Goal: Book appointment/travel/reservation

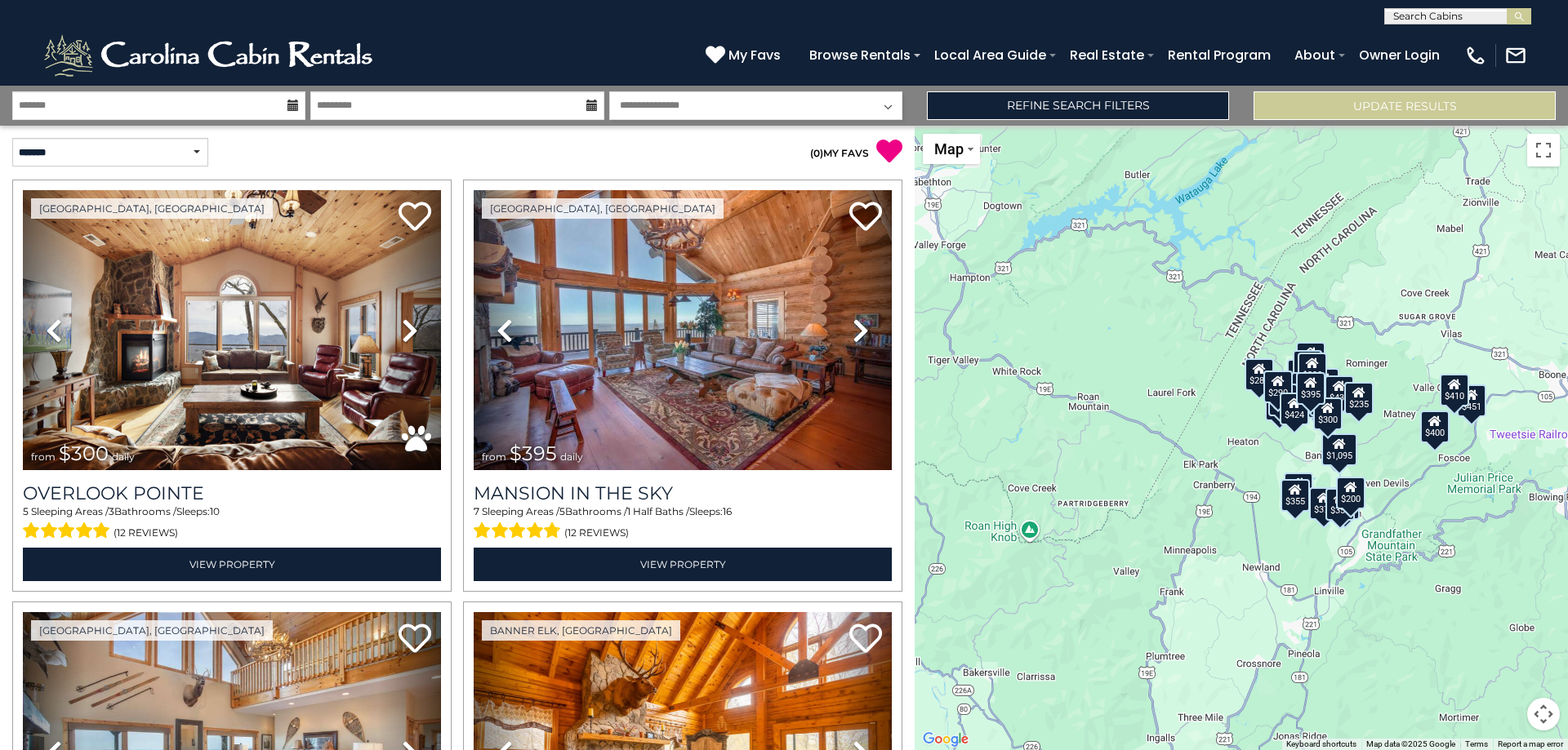
click at [292, 103] on icon at bounding box center [293, 106] width 11 height 11
click at [291, 106] on icon at bounding box center [293, 106] width 11 height 11
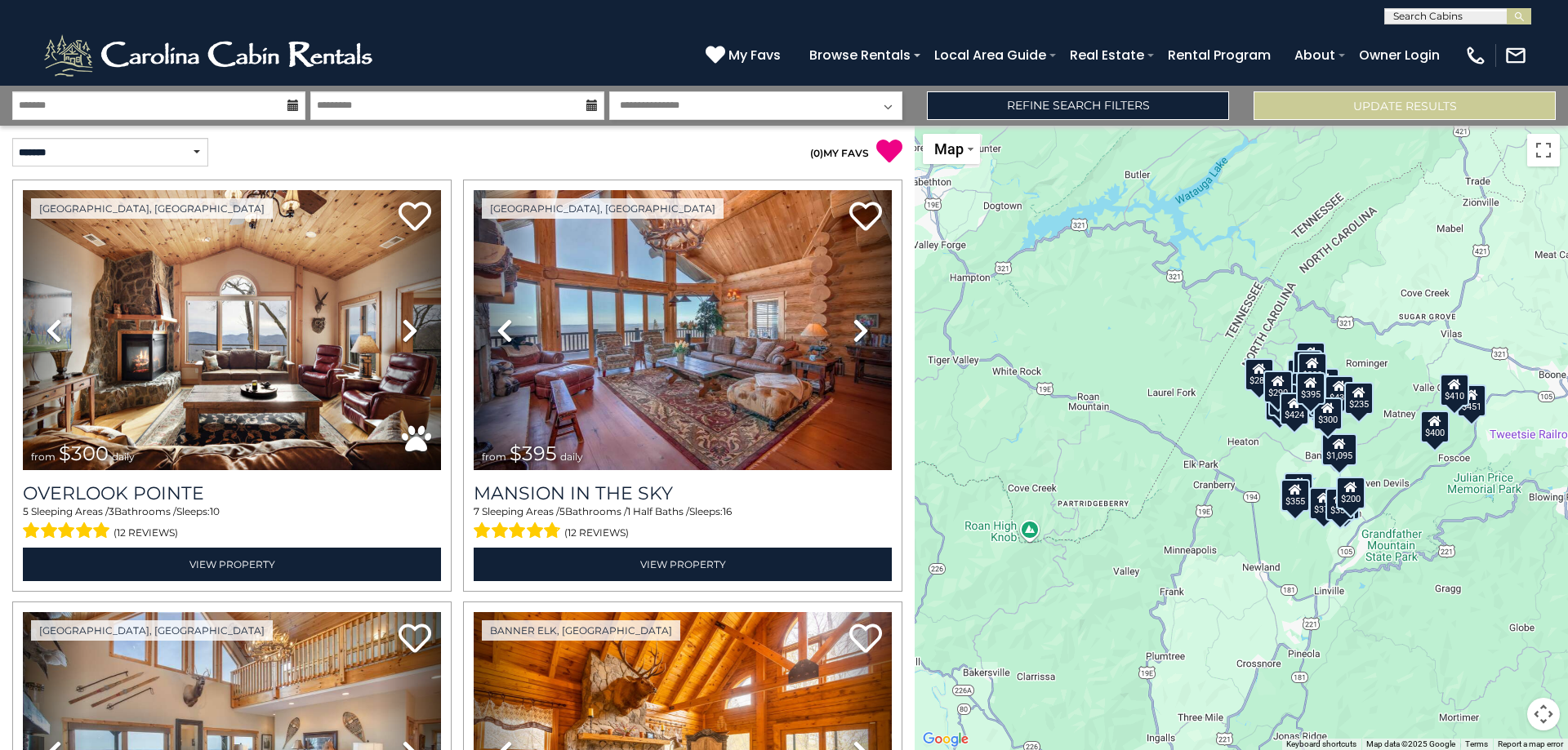
click at [291, 106] on icon at bounding box center [293, 106] width 11 height 11
click at [107, 105] on input "text" at bounding box center [158, 106] width 294 height 29
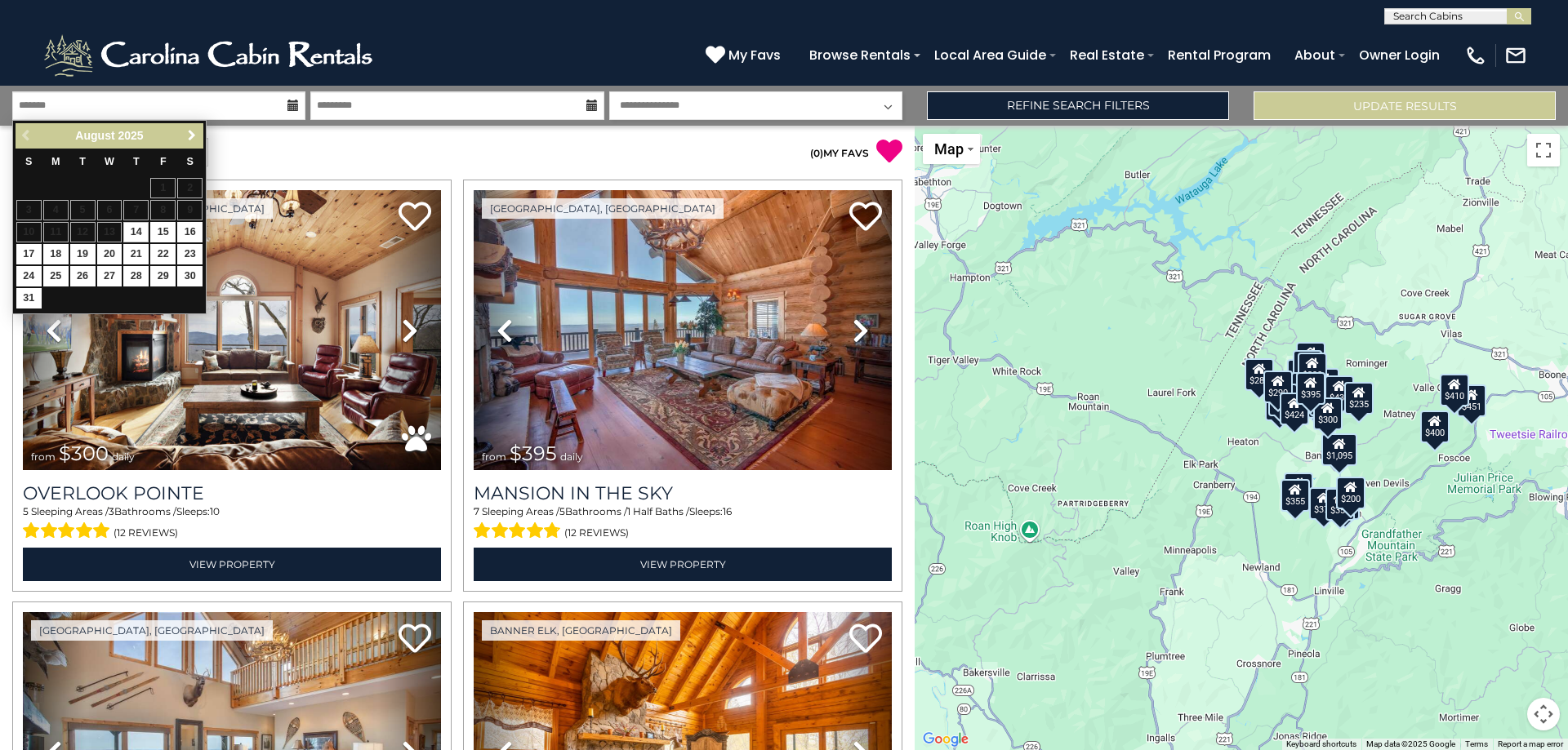
click at [190, 132] on span "Next" at bounding box center [192, 135] width 13 height 13
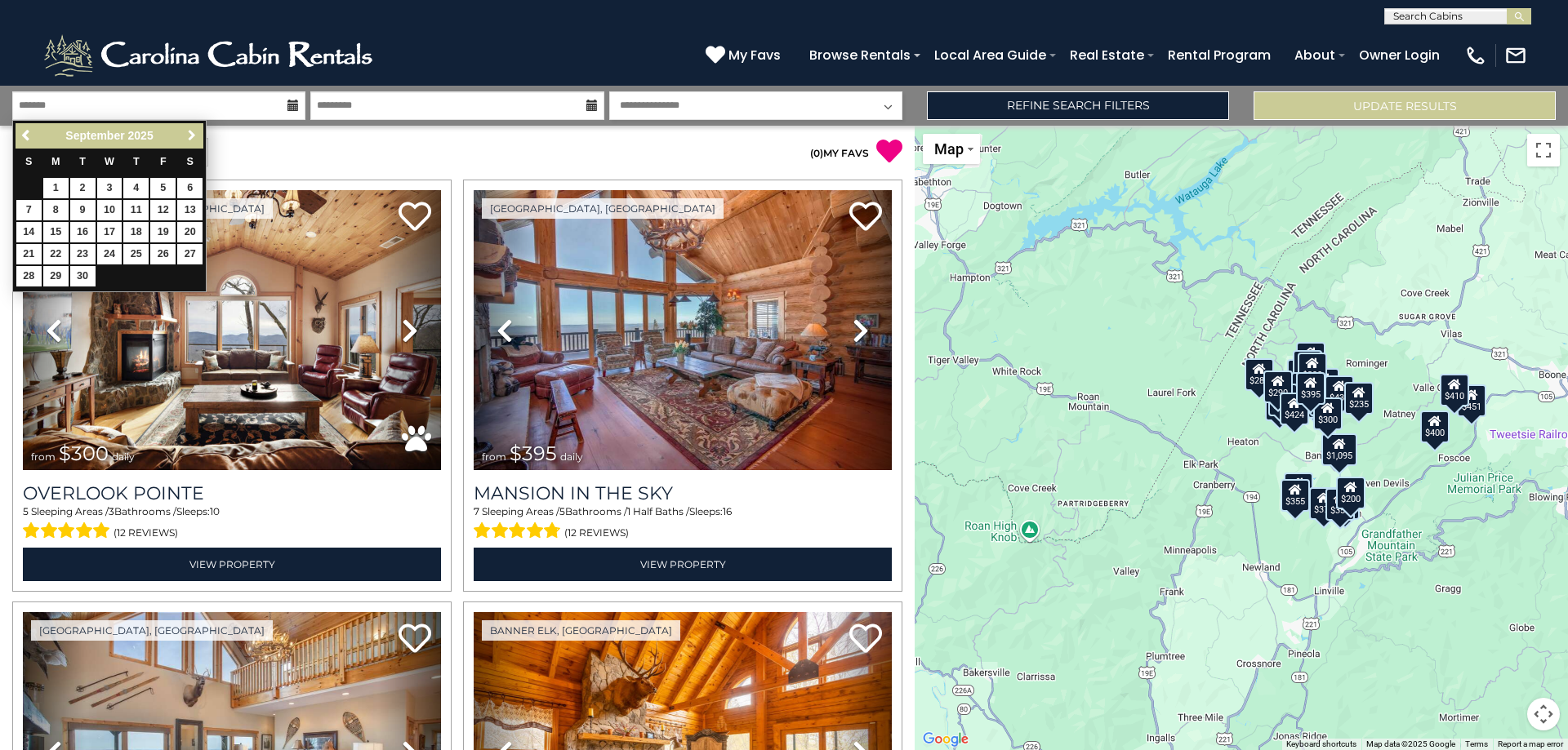
click at [190, 132] on span "Next" at bounding box center [192, 135] width 13 height 13
click at [162, 277] on link "31" at bounding box center [162, 276] width 25 height 20
type input "********"
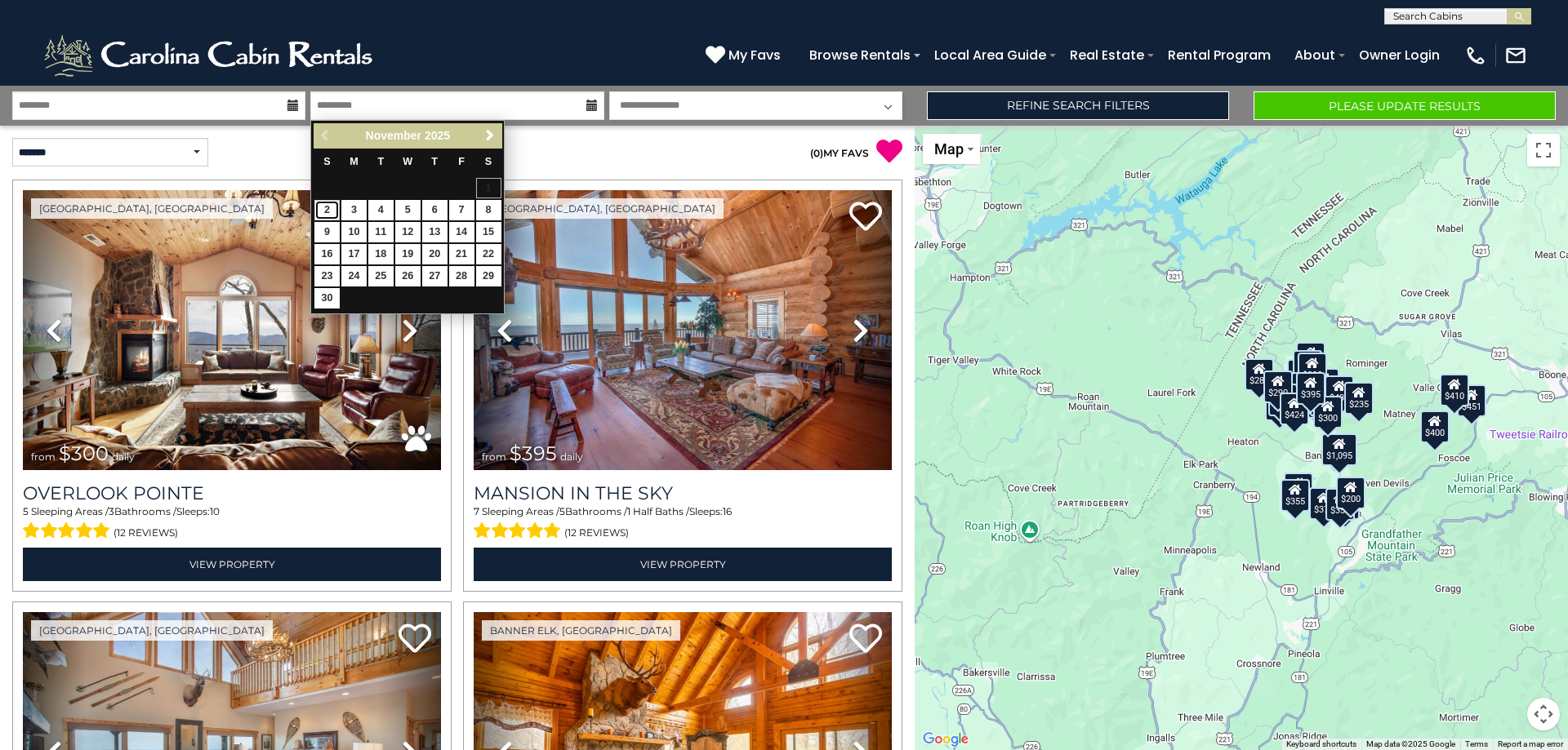
click at [331, 210] on link "2" at bounding box center [326, 210] width 25 height 20
type input "*******"
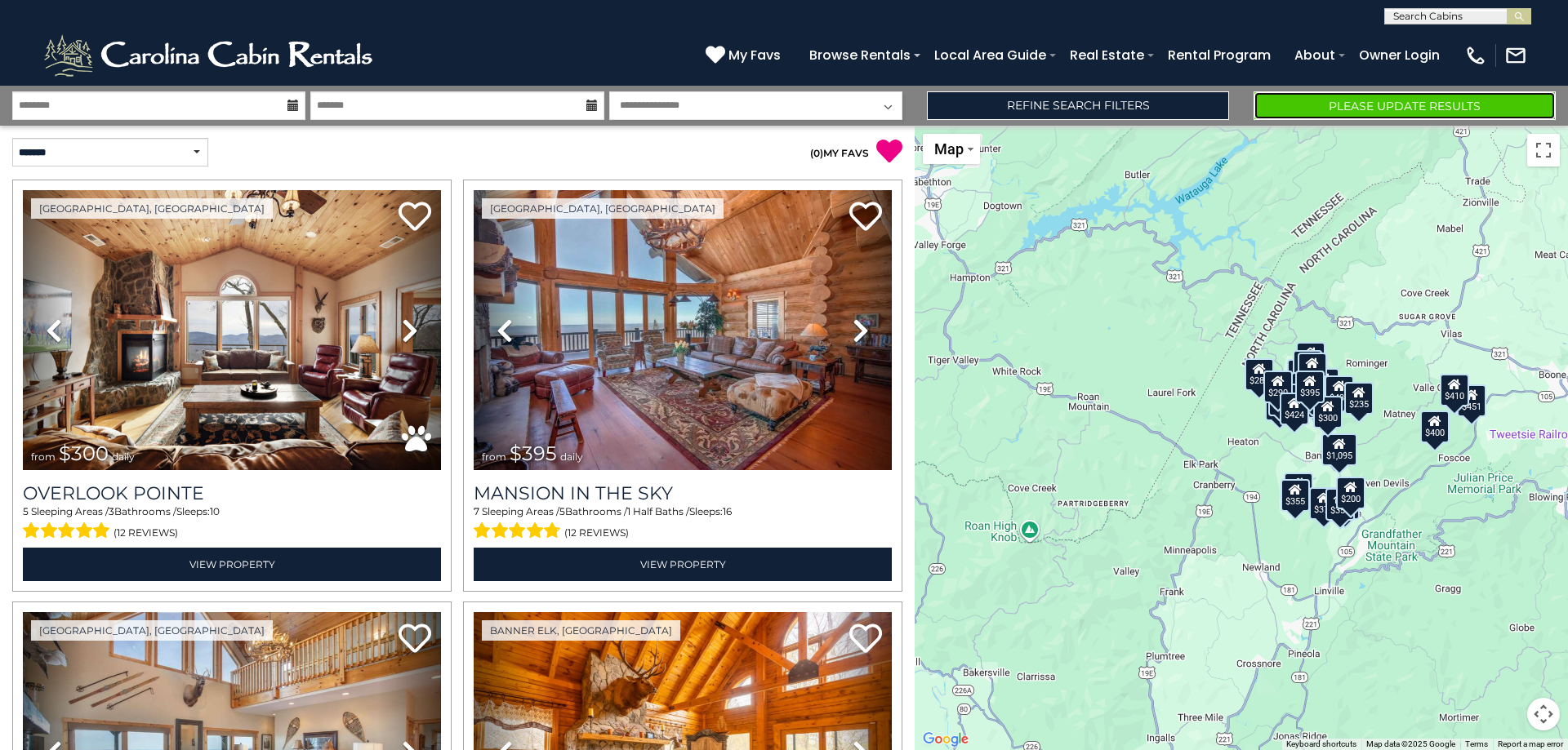
click at [1326, 107] on button "Please Update Results" at bounding box center [1404, 106] width 302 height 29
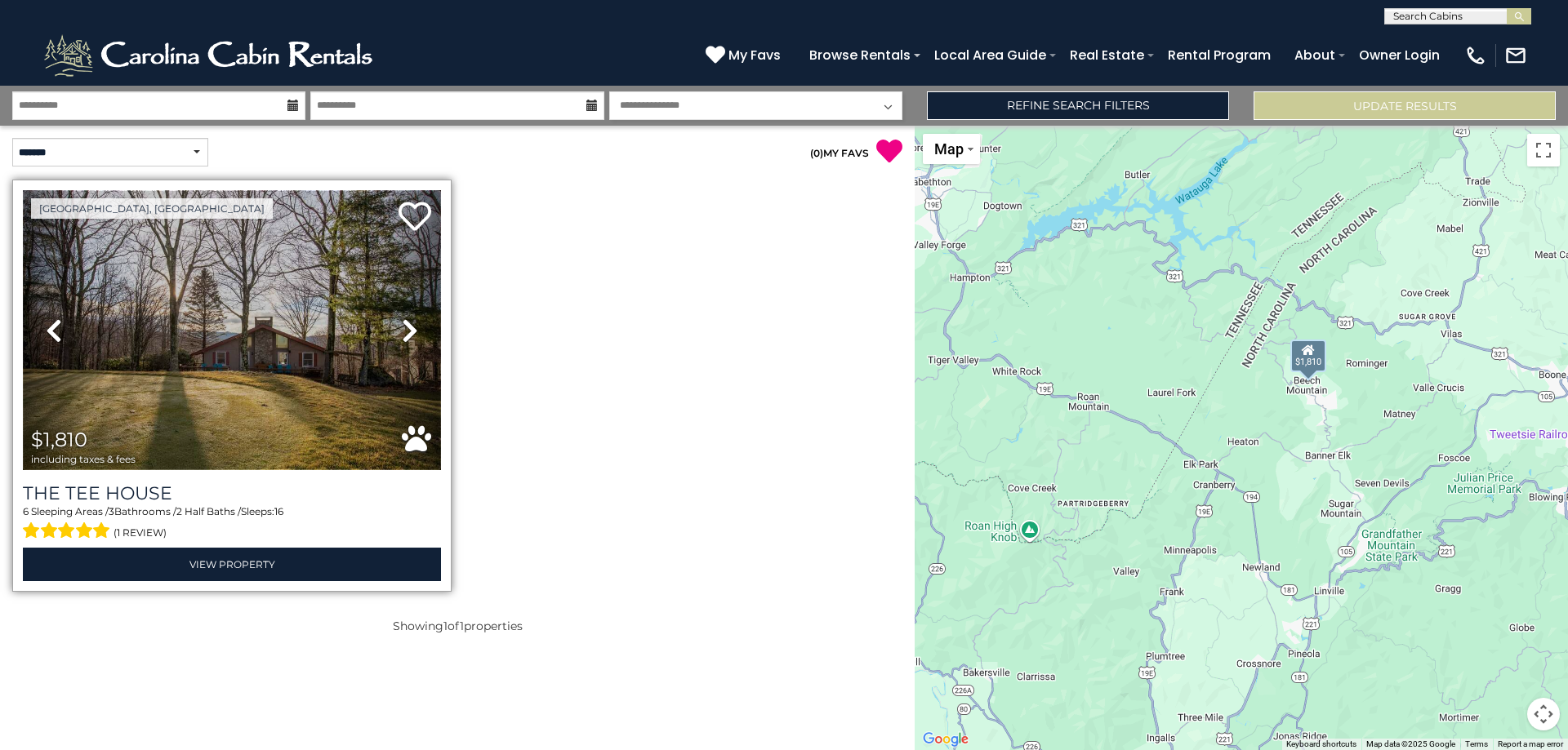
click at [215, 362] on img at bounding box center [232, 330] width 418 height 280
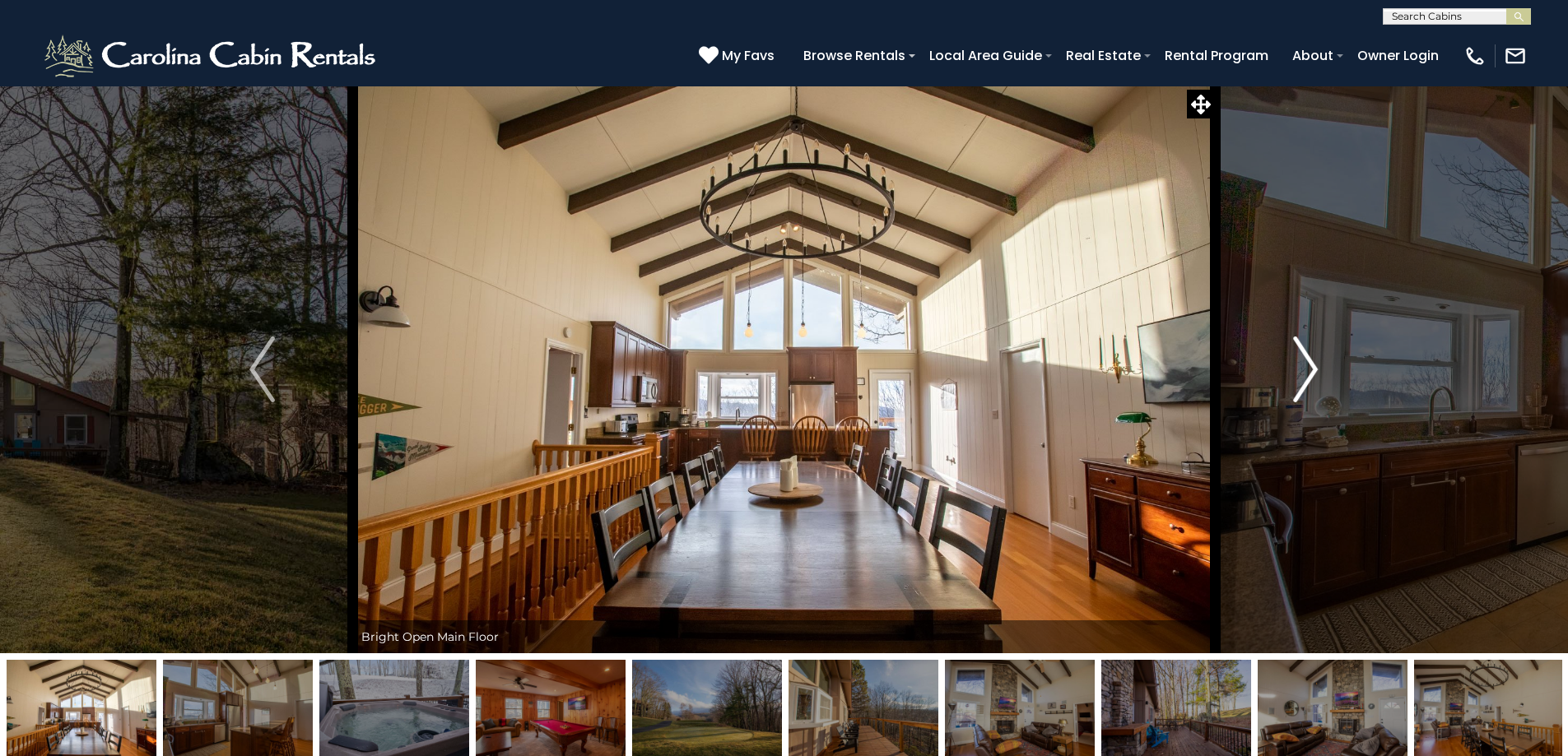
click at [1318, 367] on img "Next" at bounding box center [1305, 370] width 24 height 66
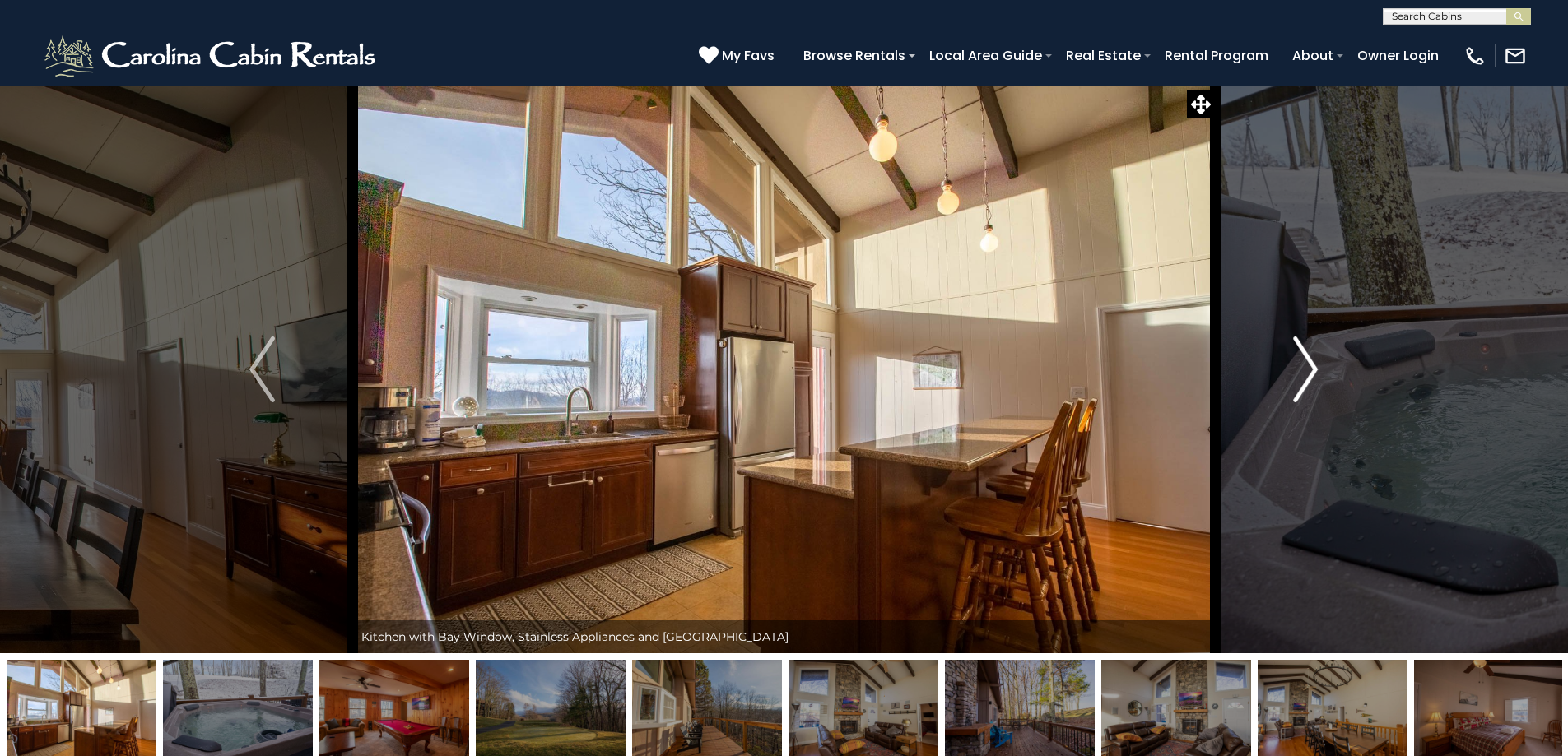
click at [1318, 367] on img "Next" at bounding box center [1305, 370] width 24 height 66
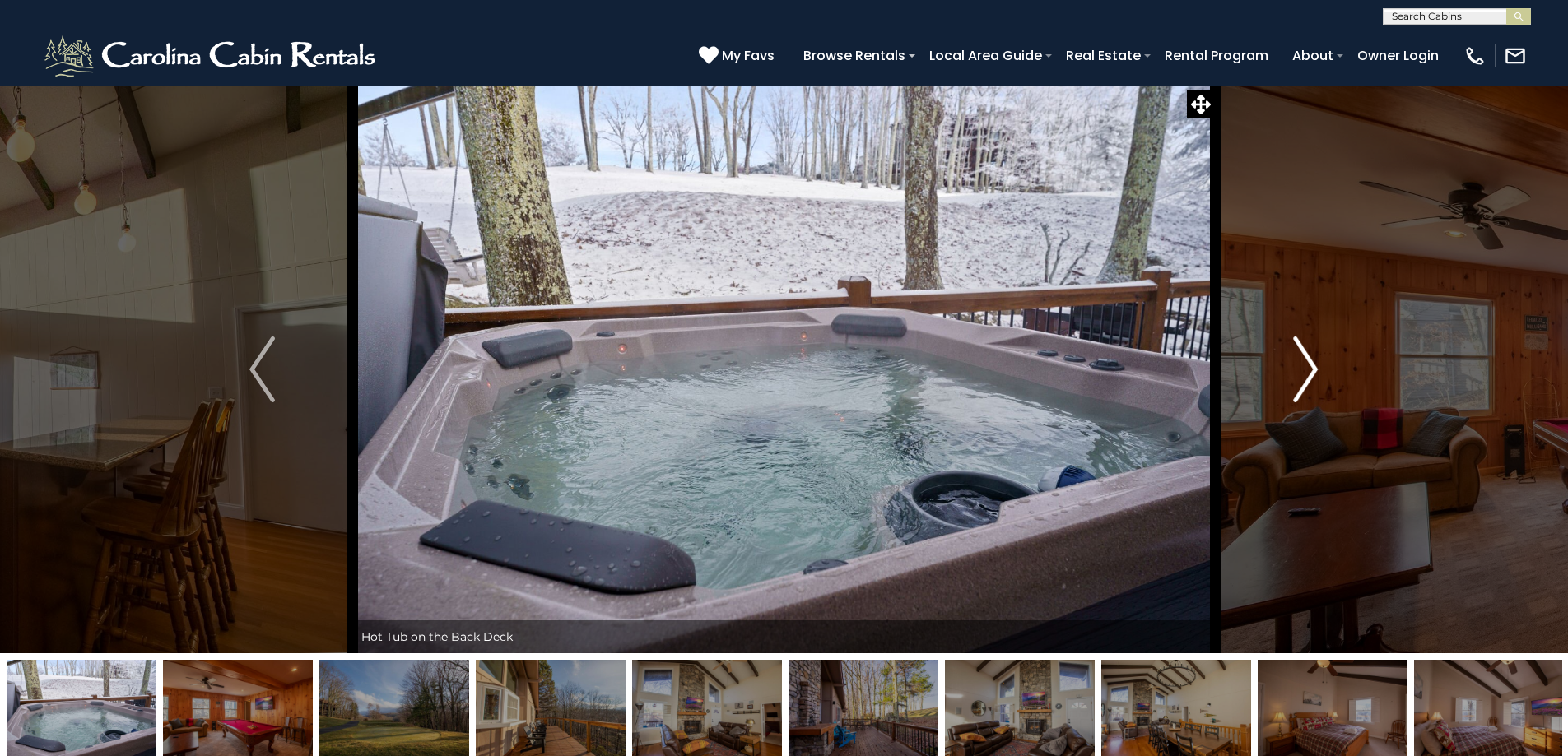
click at [1318, 367] on img "Next" at bounding box center [1305, 370] width 24 height 66
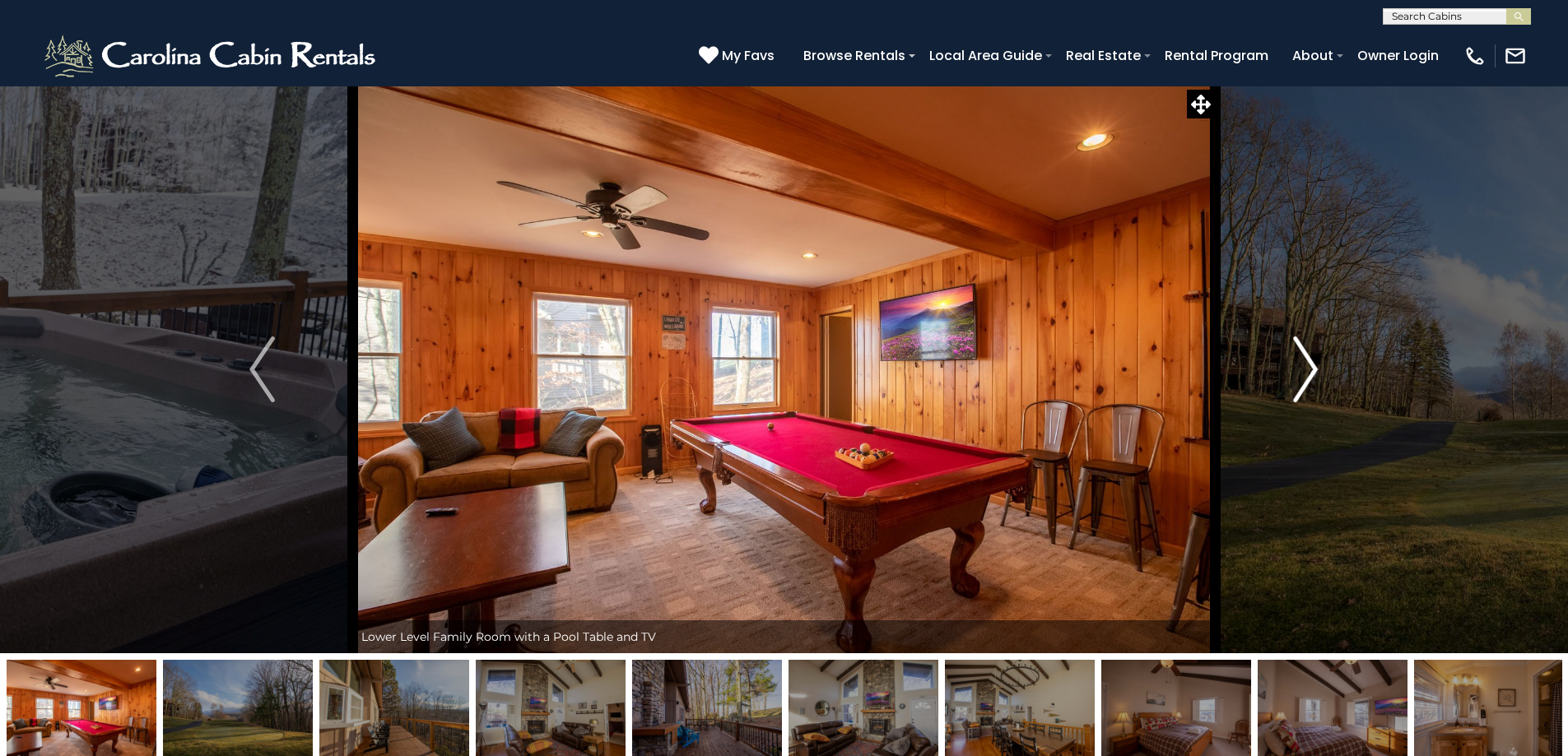
click at [1318, 367] on img "Next" at bounding box center [1305, 370] width 24 height 66
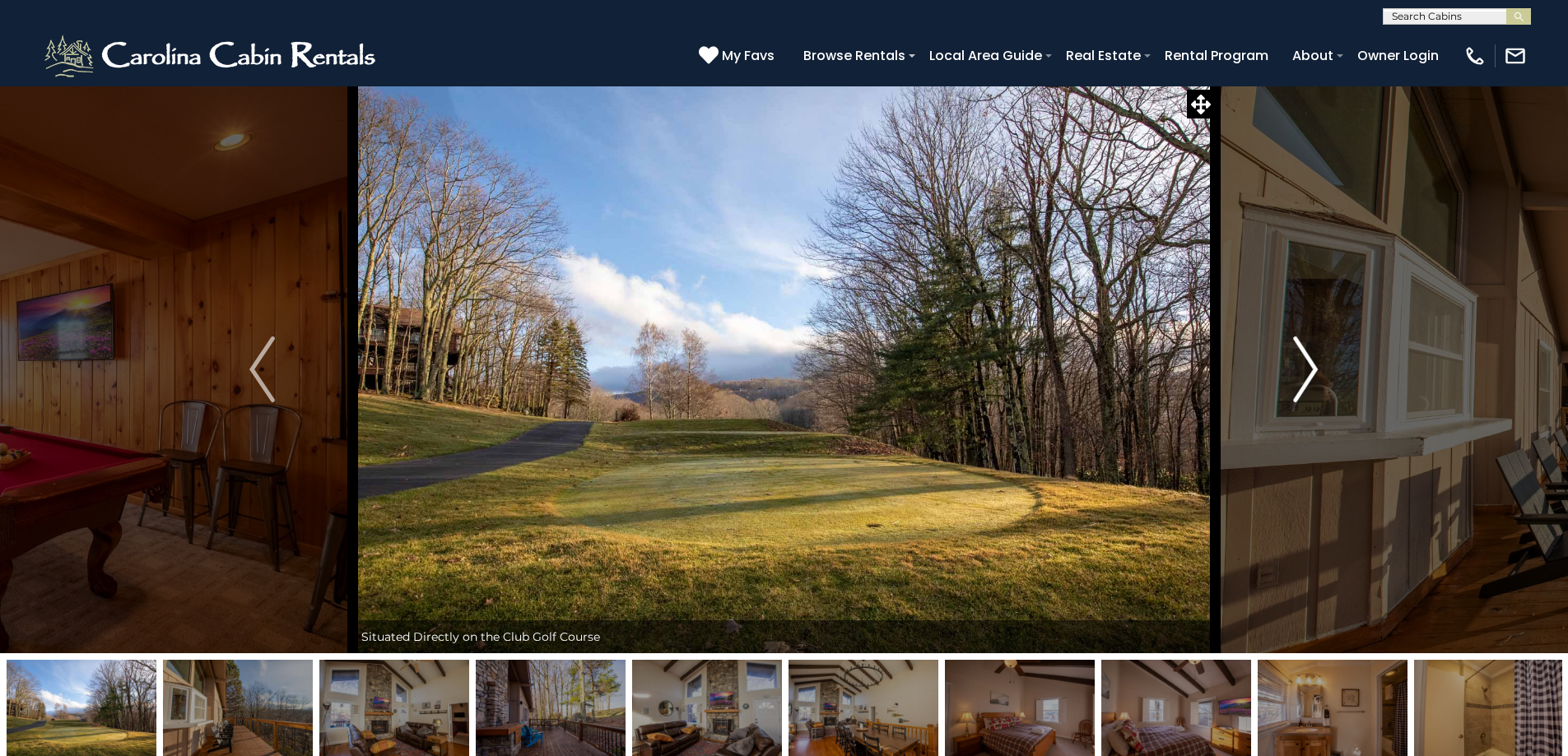
click at [1318, 367] on img "Next" at bounding box center [1305, 370] width 24 height 66
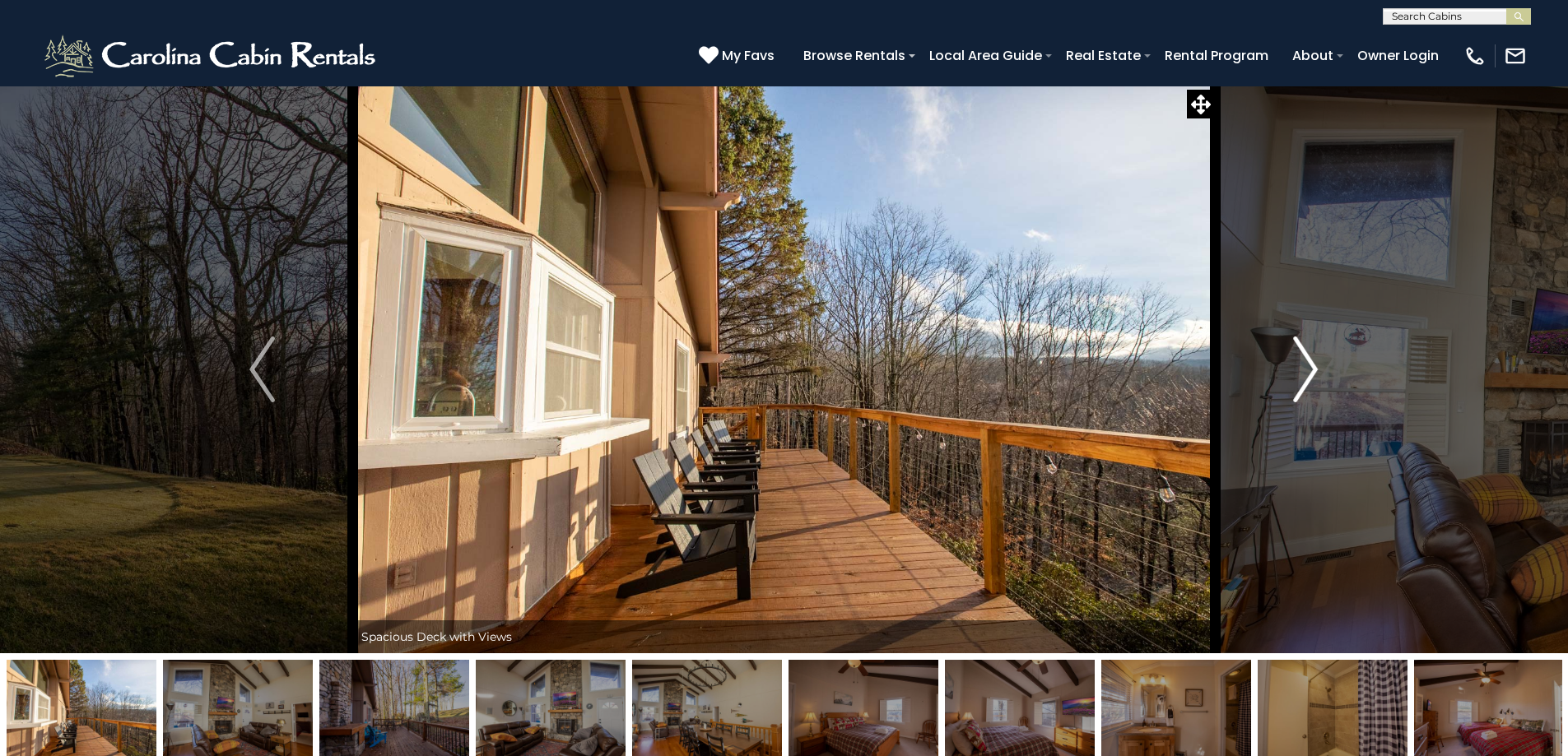
click at [1309, 370] on img "Next" at bounding box center [1305, 370] width 24 height 66
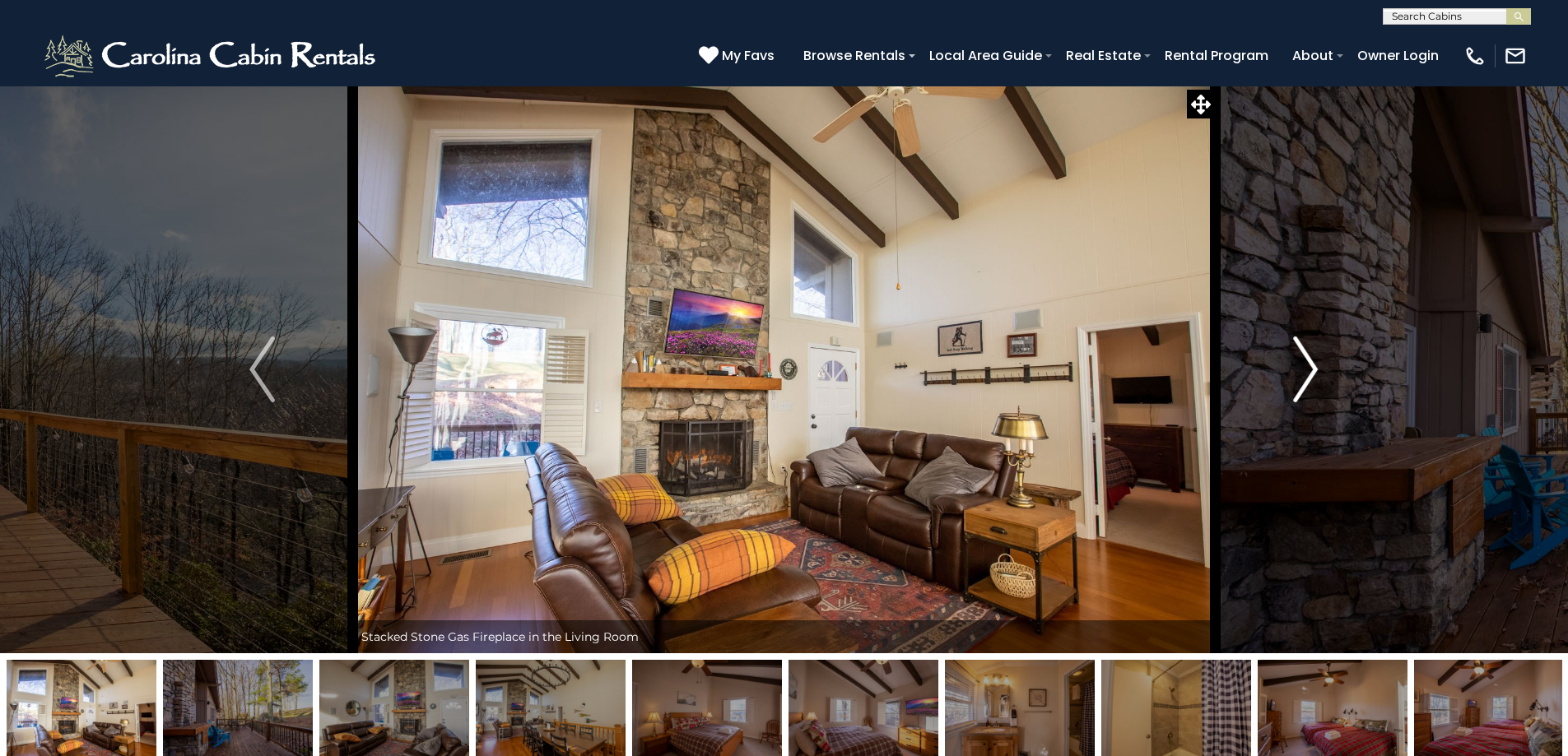
click at [1309, 370] on img "Next" at bounding box center [1305, 370] width 24 height 66
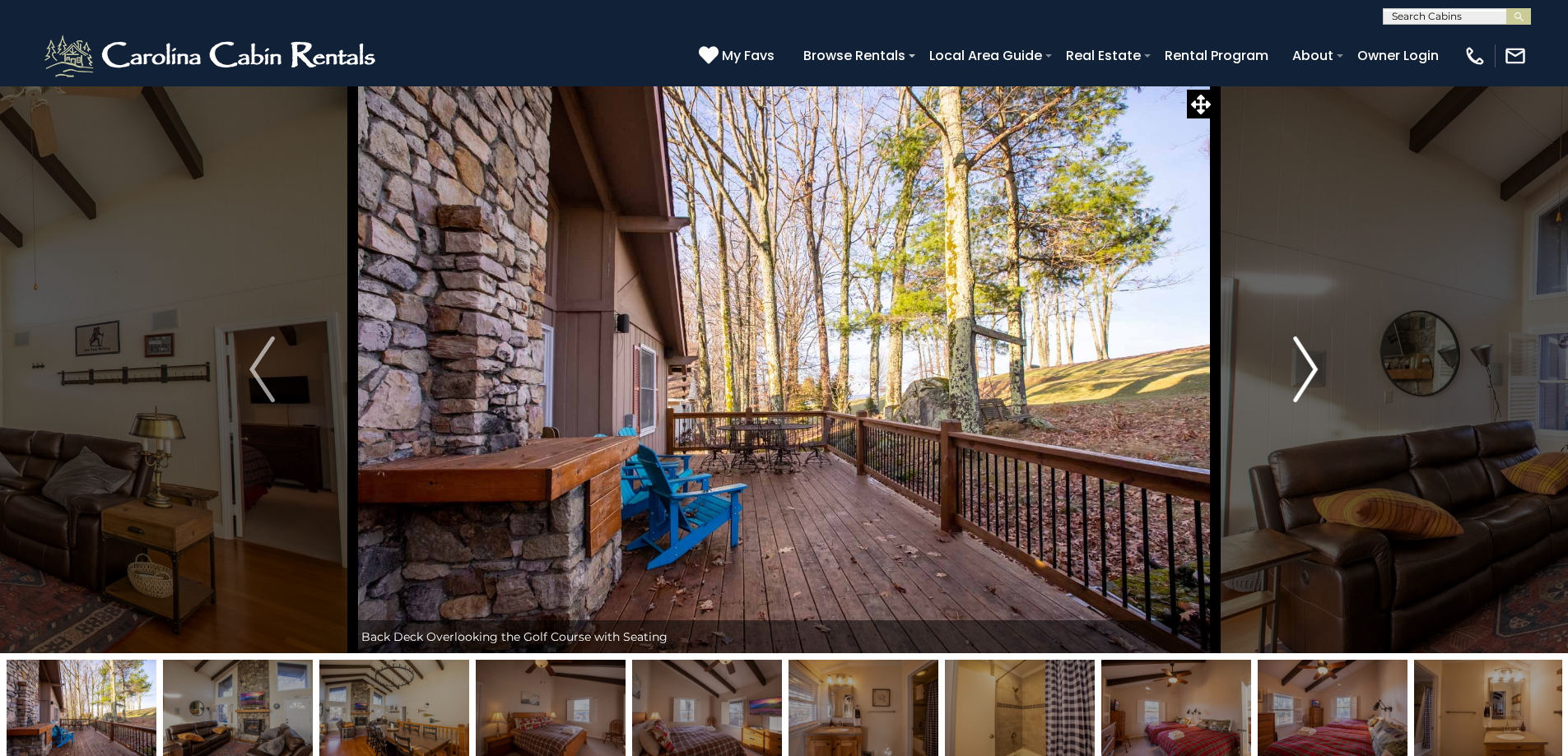
click at [1309, 370] on img "Next" at bounding box center [1305, 370] width 24 height 66
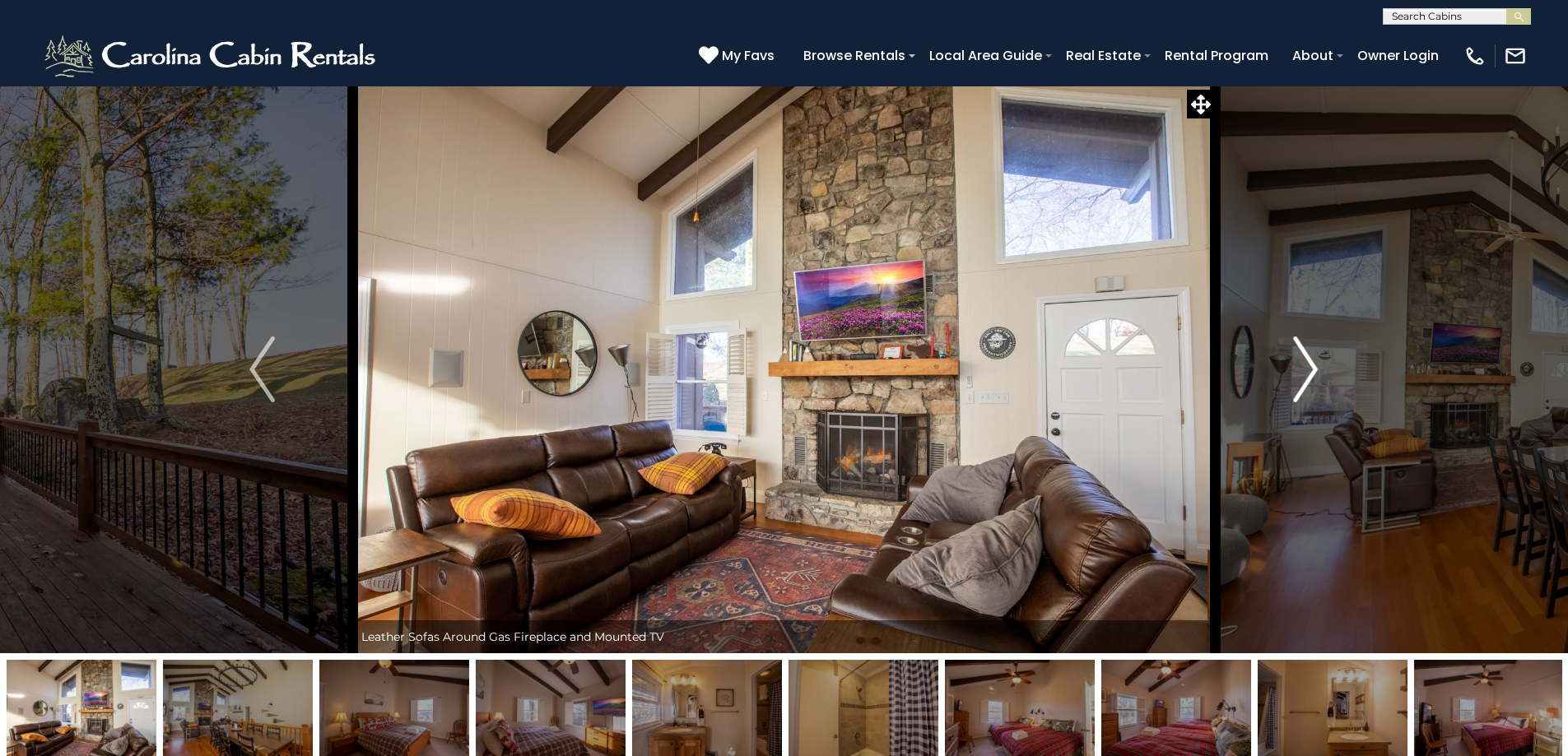
click at [1309, 370] on img "Next" at bounding box center [1305, 370] width 24 height 66
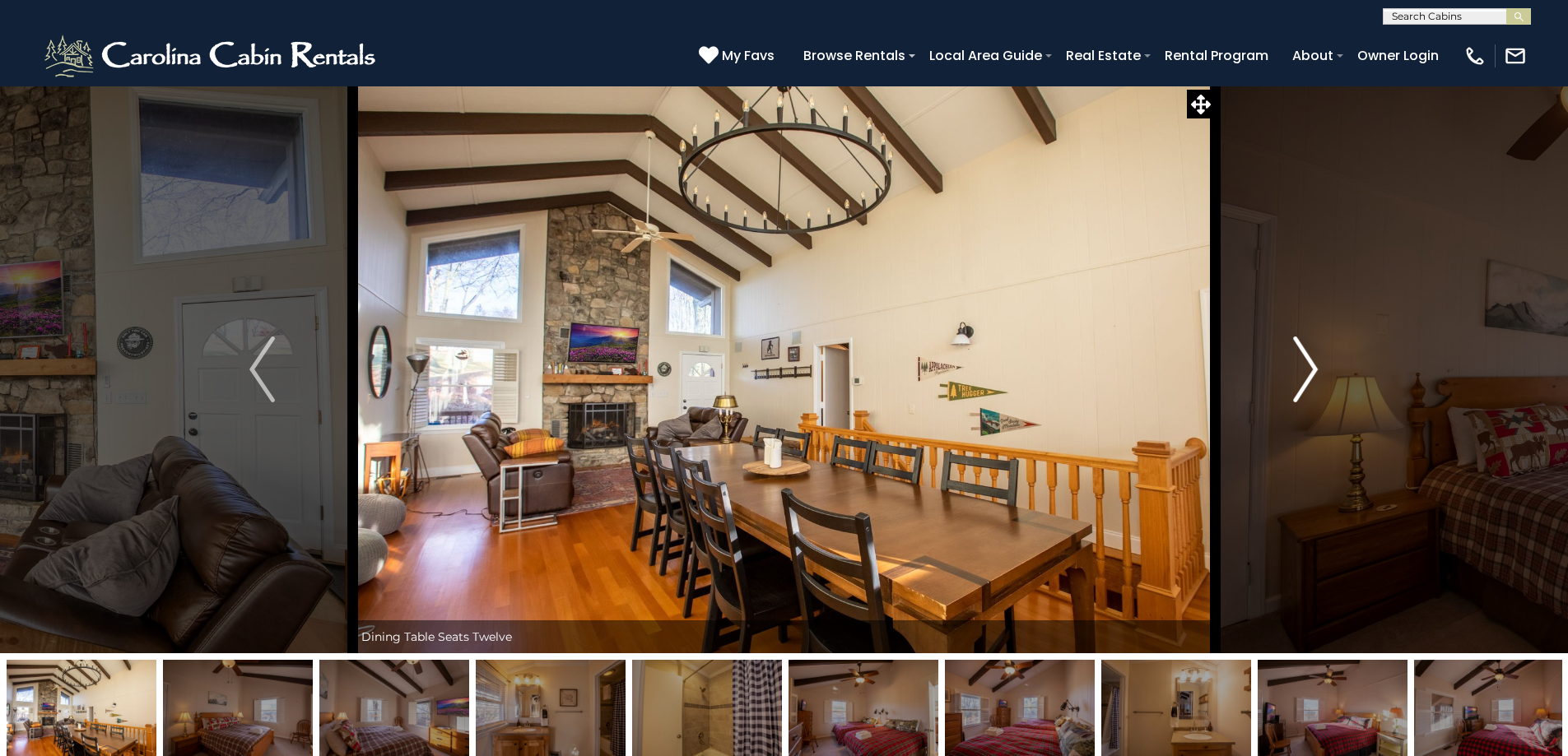
click at [1309, 370] on img "Next" at bounding box center [1305, 370] width 24 height 66
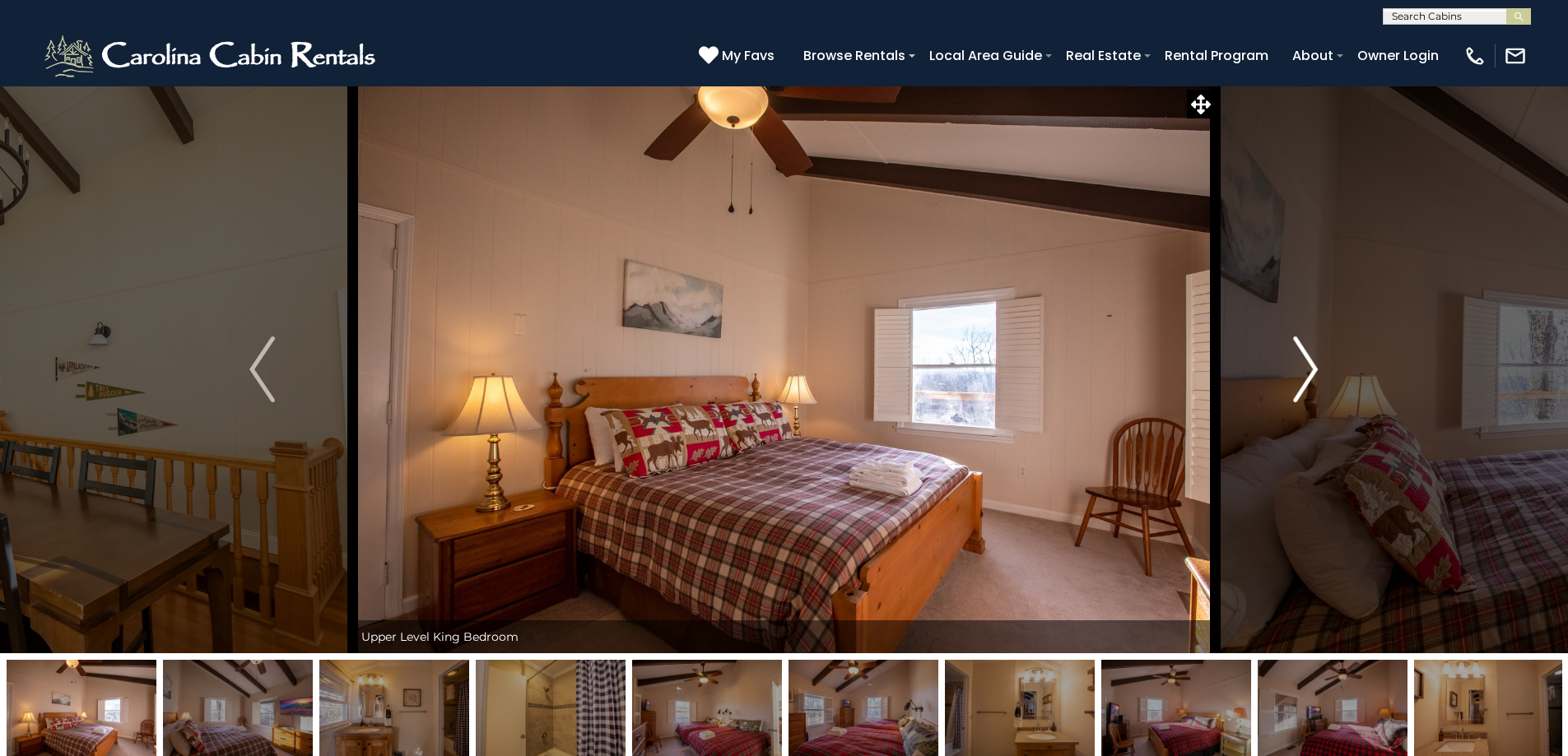
click at [1309, 370] on img "Next" at bounding box center [1305, 370] width 24 height 66
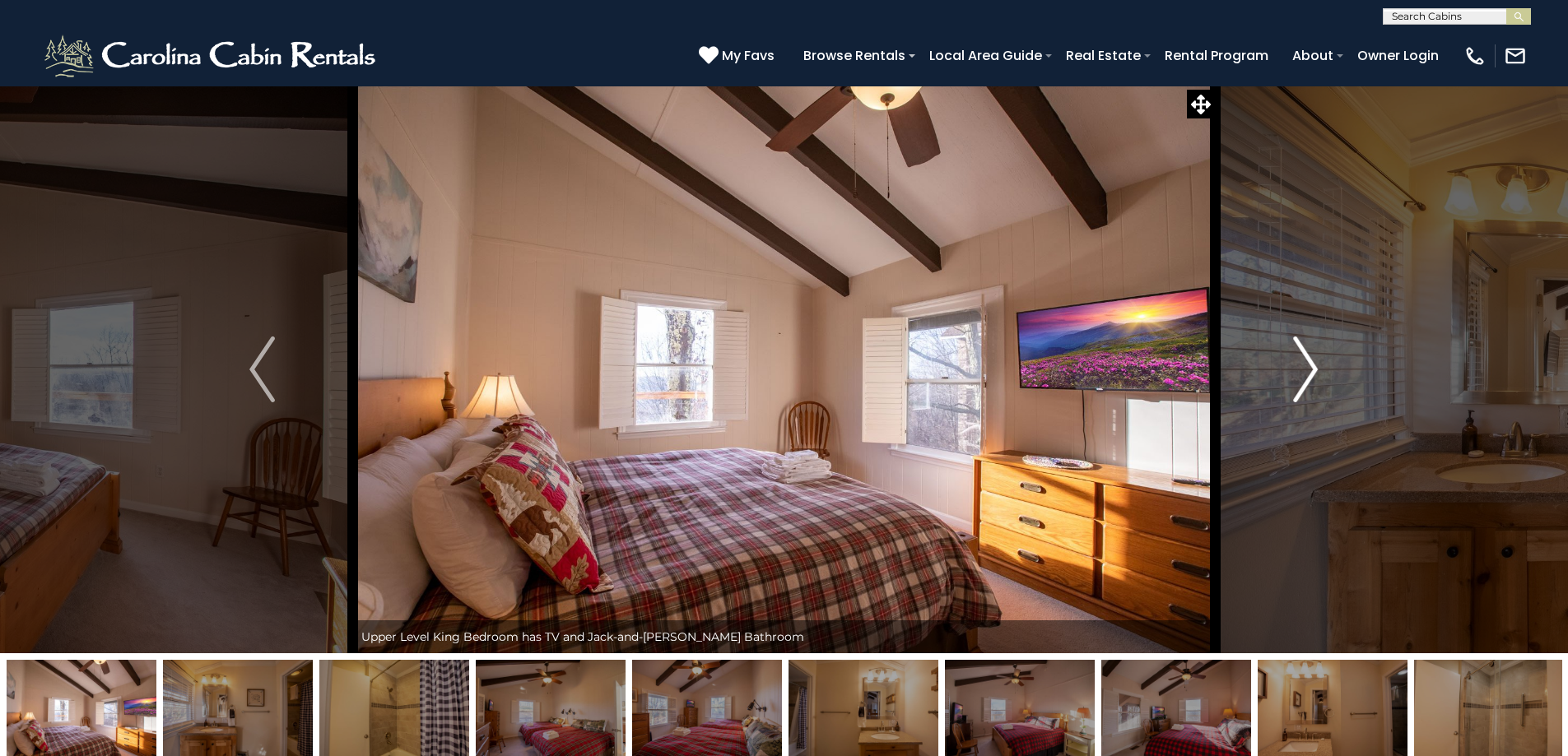
click at [1309, 370] on img "Next" at bounding box center [1305, 370] width 24 height 66
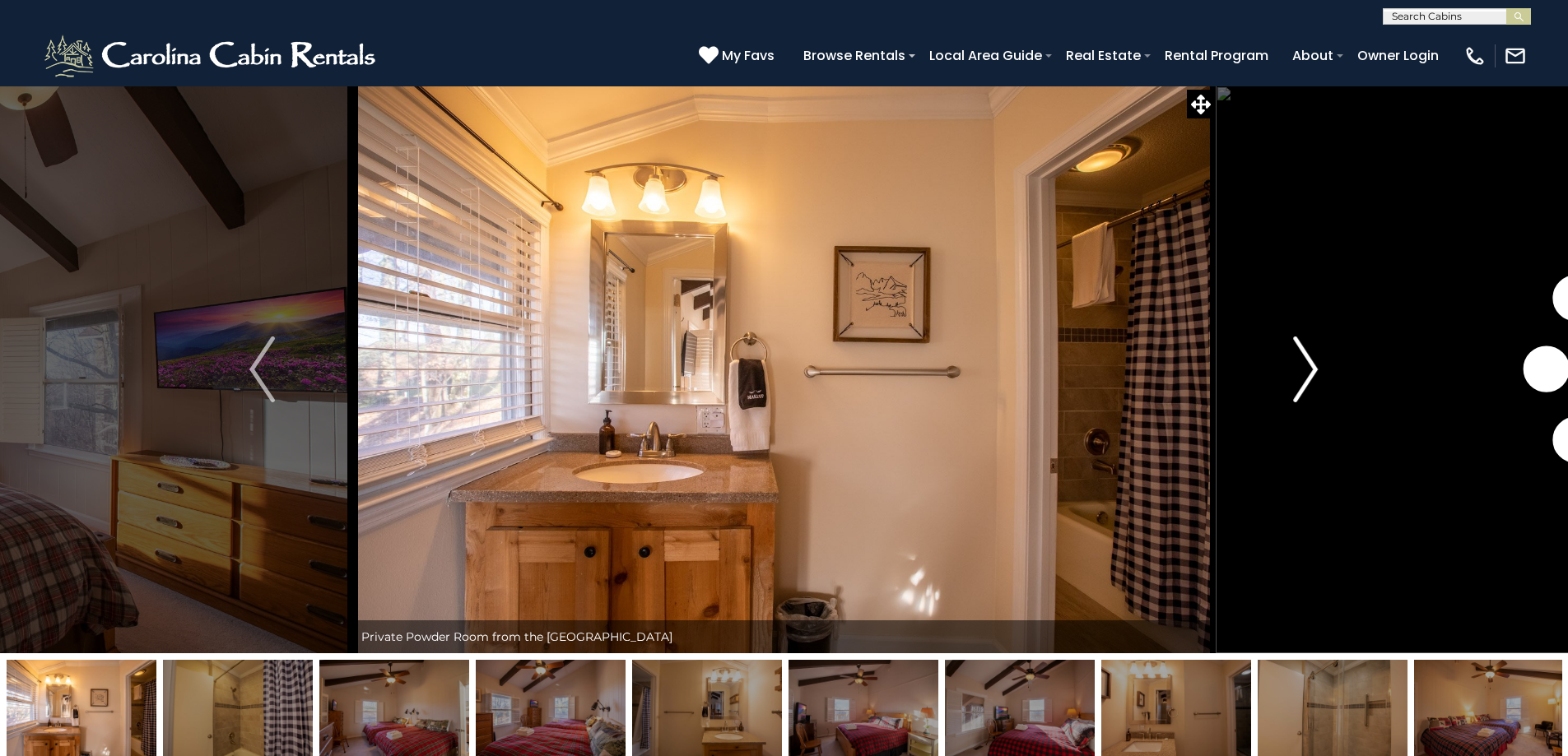
click at [1309, 370] on img "Next" at bounding box center [1305, 370] width 24 height 66
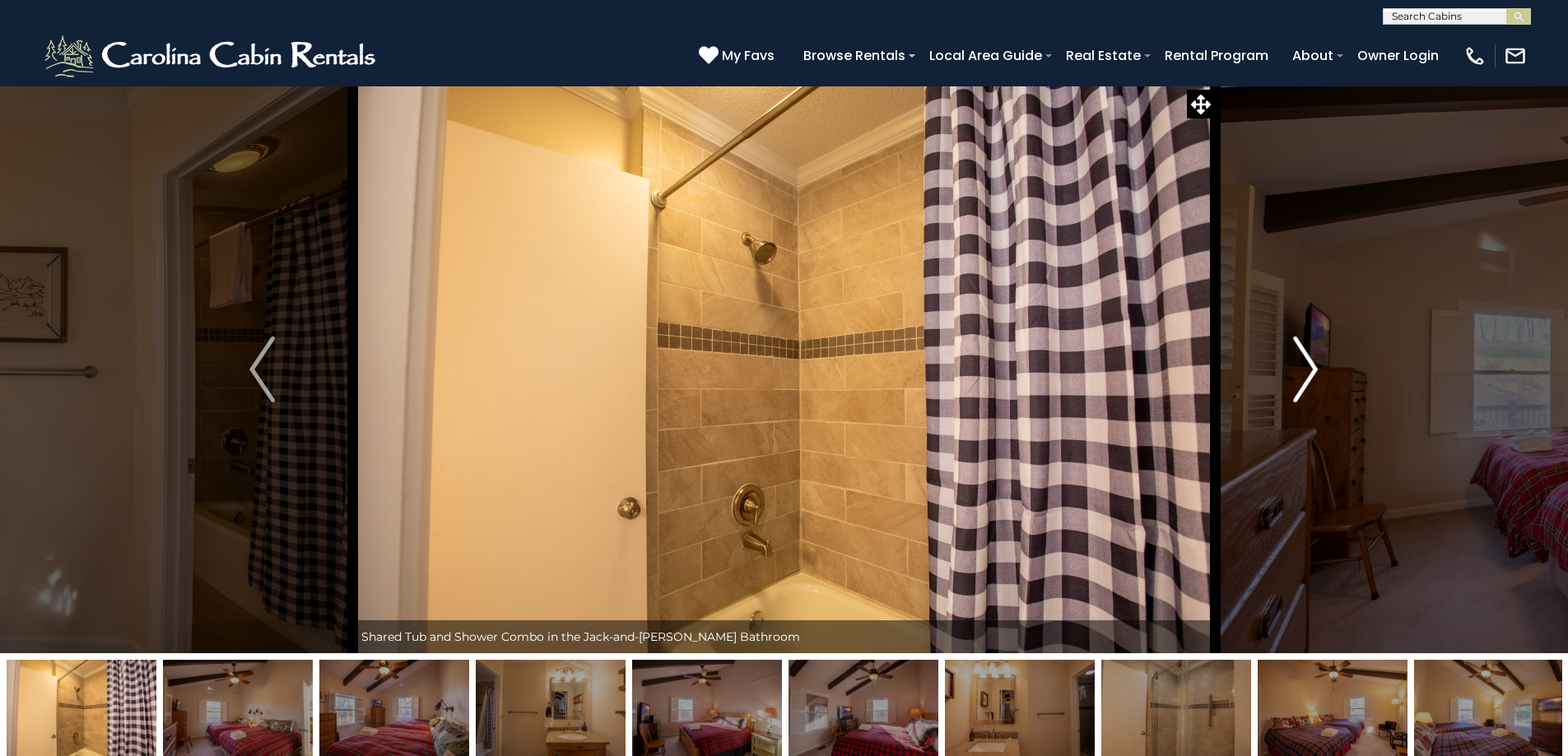
click at [1309, 370] on img "Next" at bounding box center [1305, 370] width 24 height 66
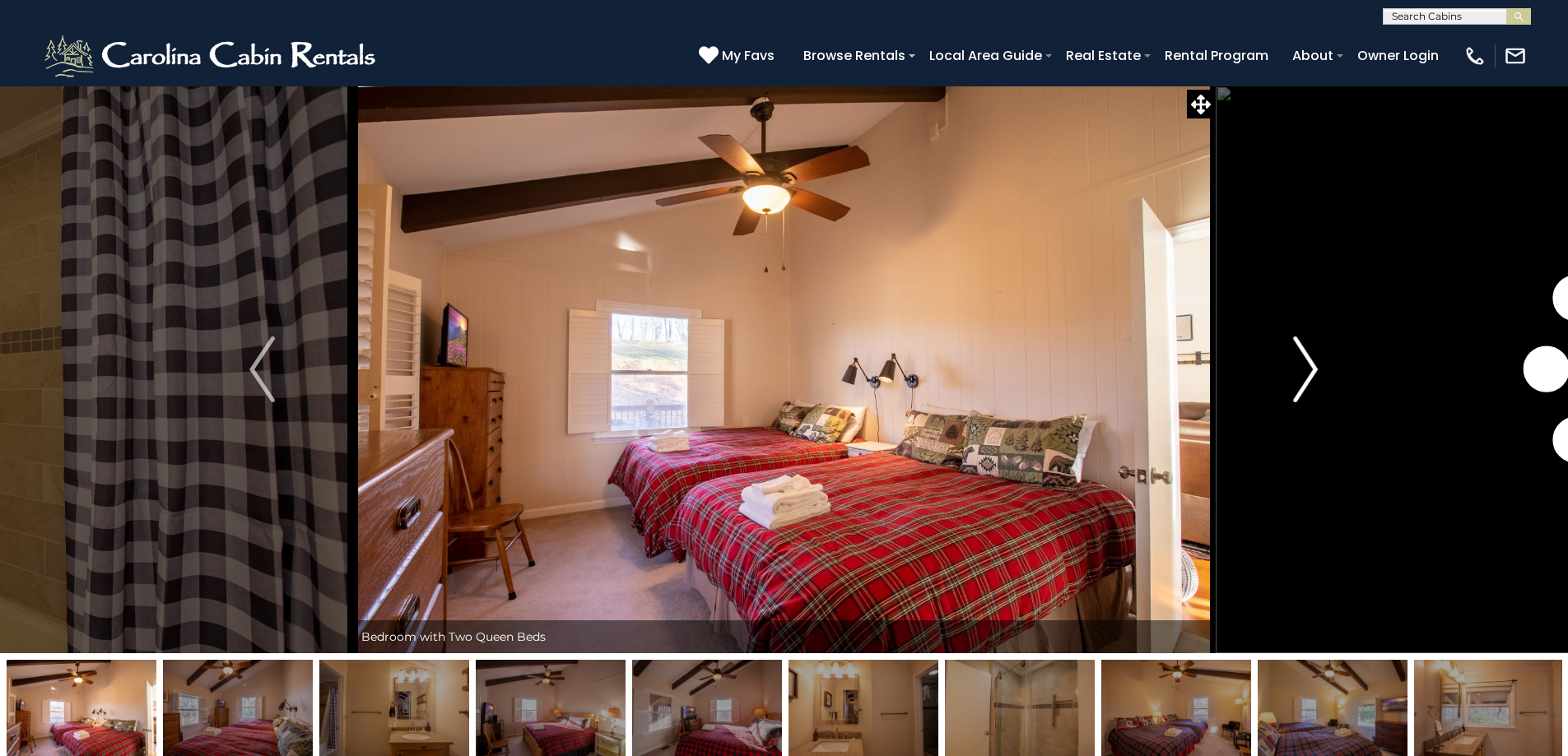
click at [1309, 370] on img "Next" at bounding box center [1305, 370] width 24 height 66
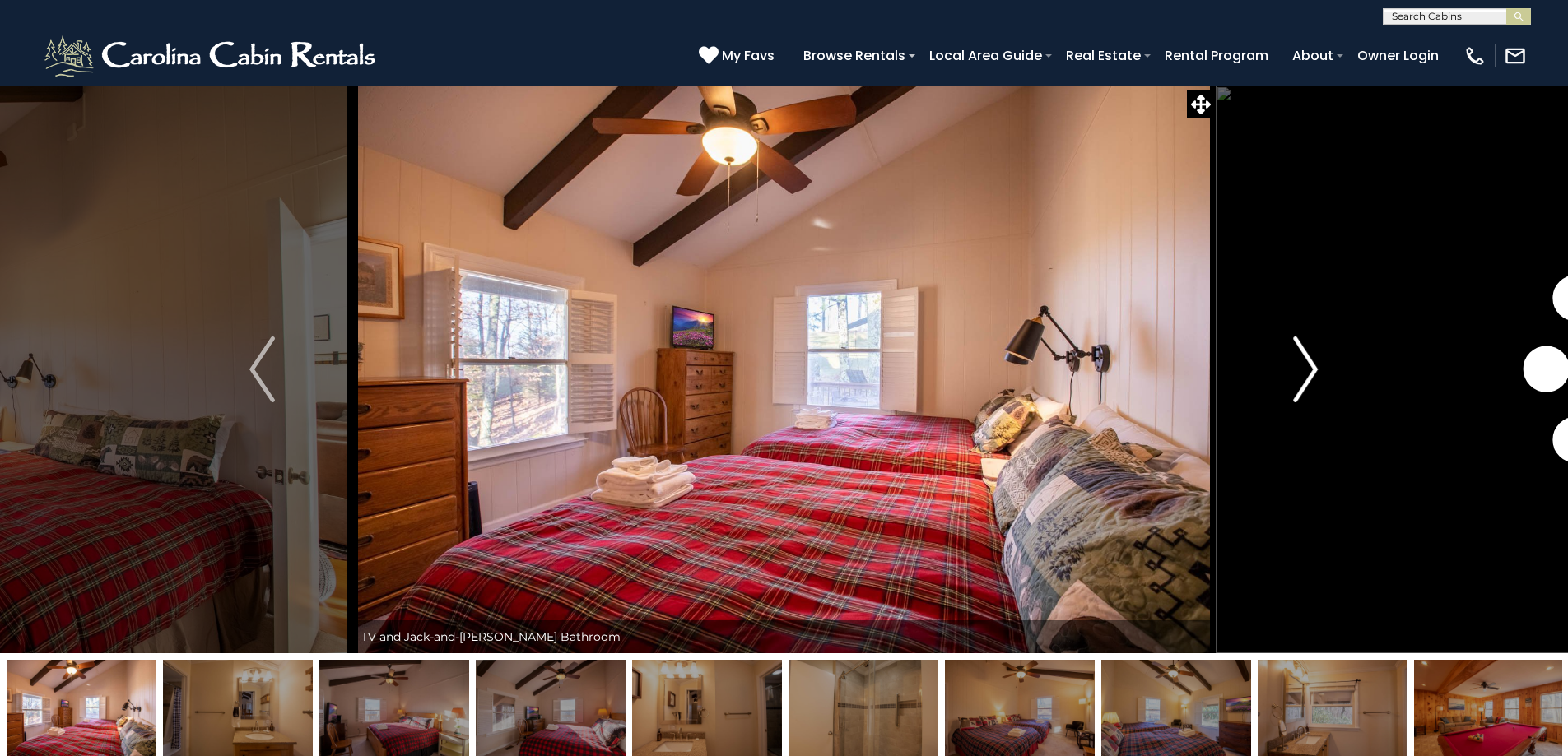
click at [1309, 370] on img "Next" at bounding box center [1305, 370] width 24 height 66
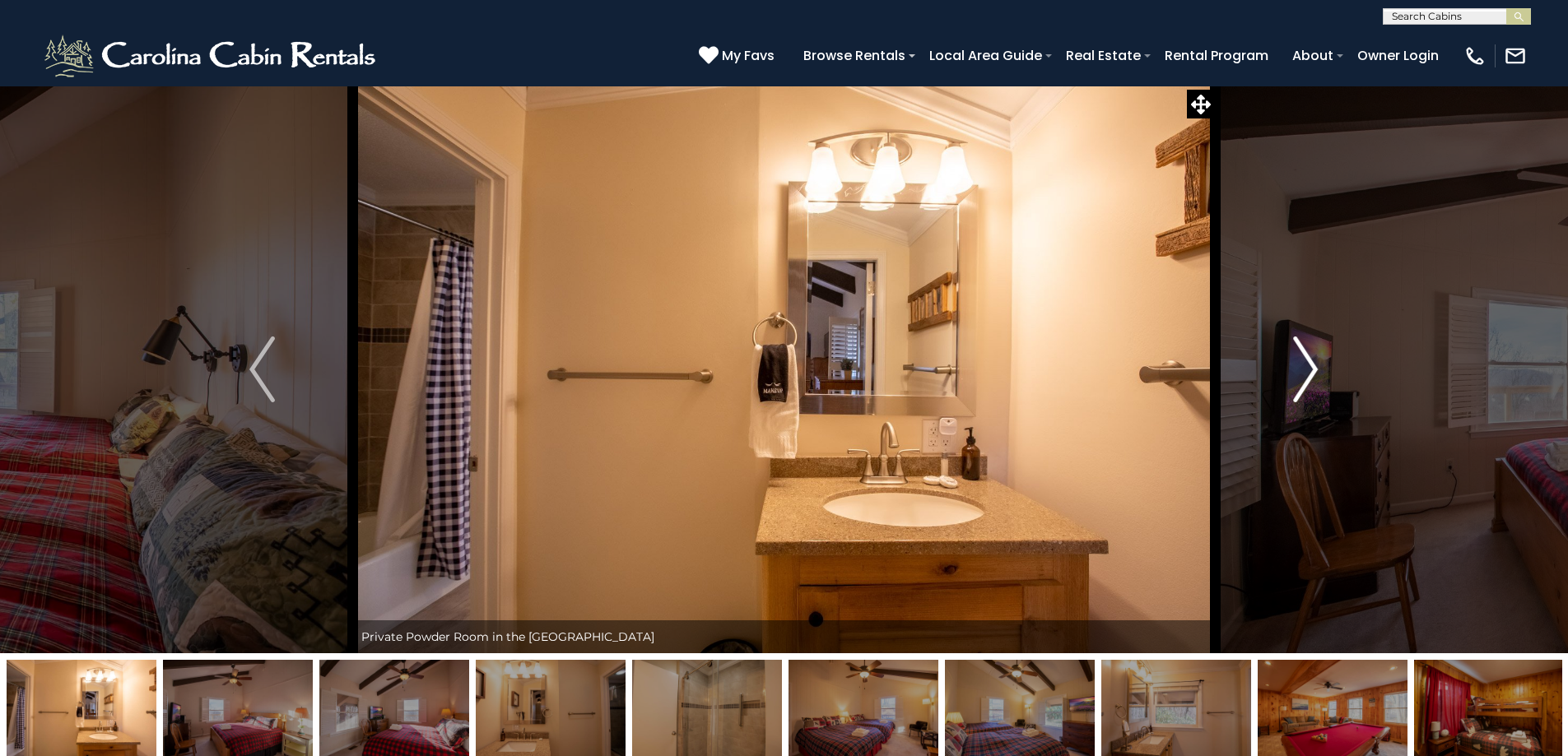
click at [1309, 370] on img "Next" at bounding box center [1305, 370] width 24 height 66
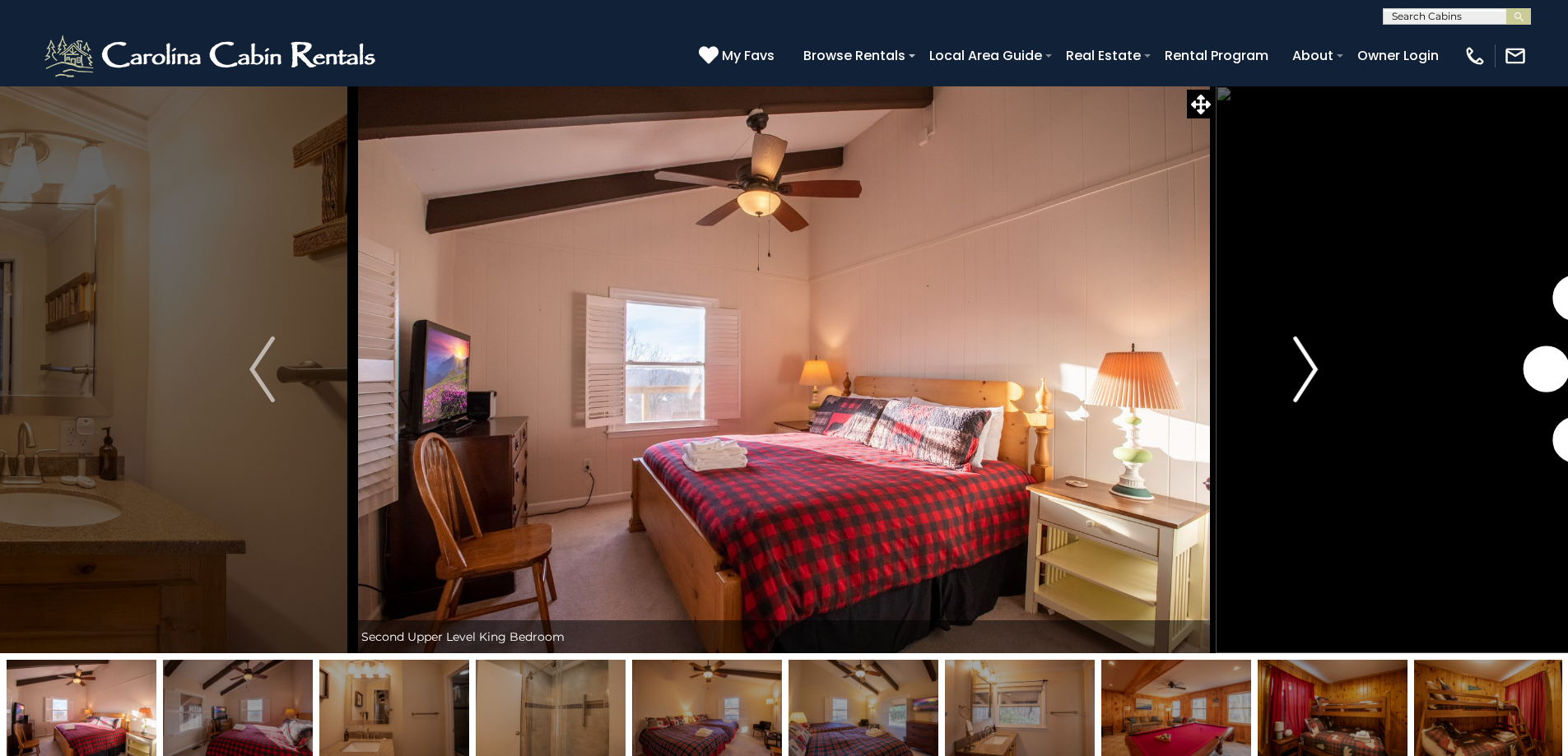
click at [1309, 370] on img "Next" at bounding box center [1305, 370] width 24 height 66
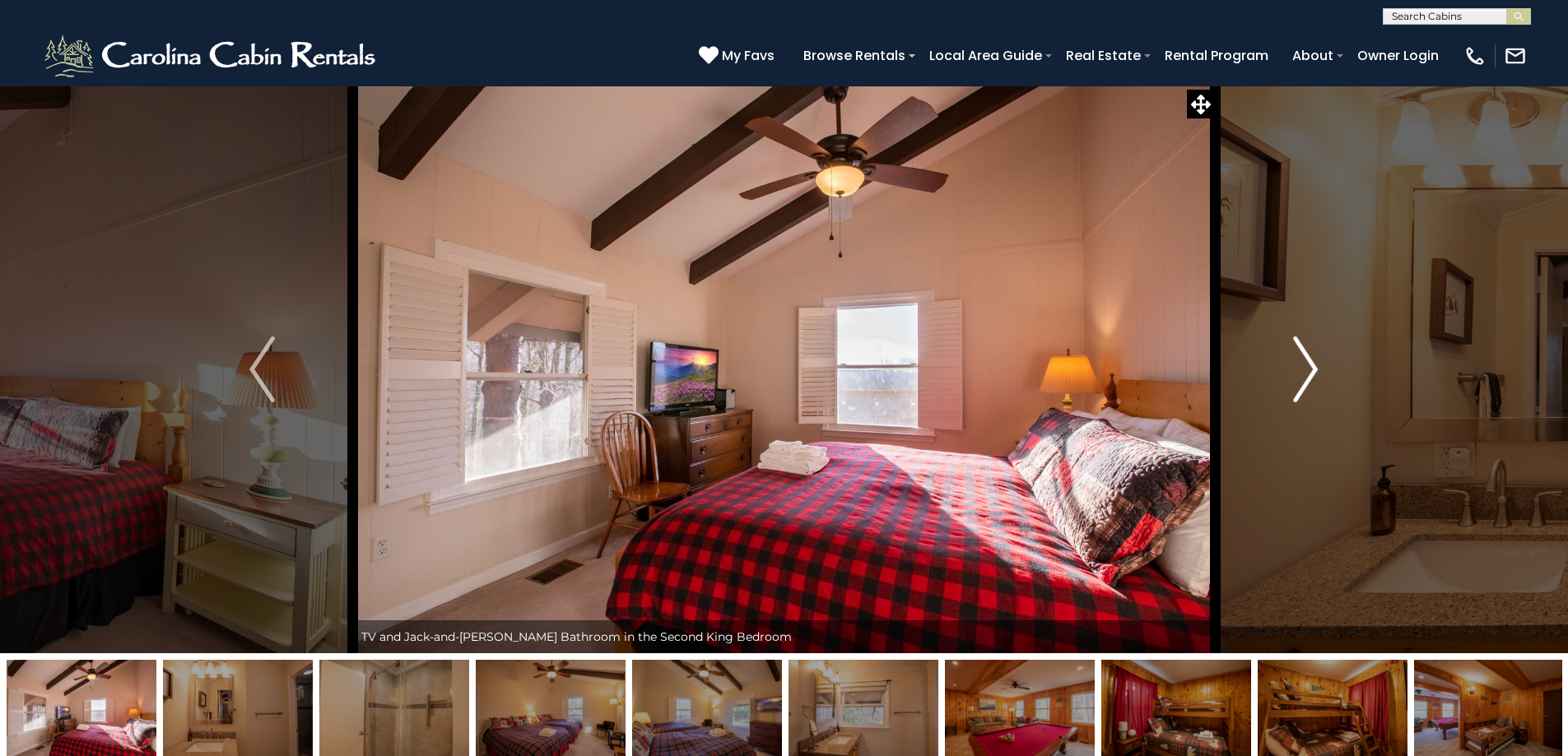
click at [1309, 370] on img "Next" at bounding box center [1305, 370] width 24 height 66
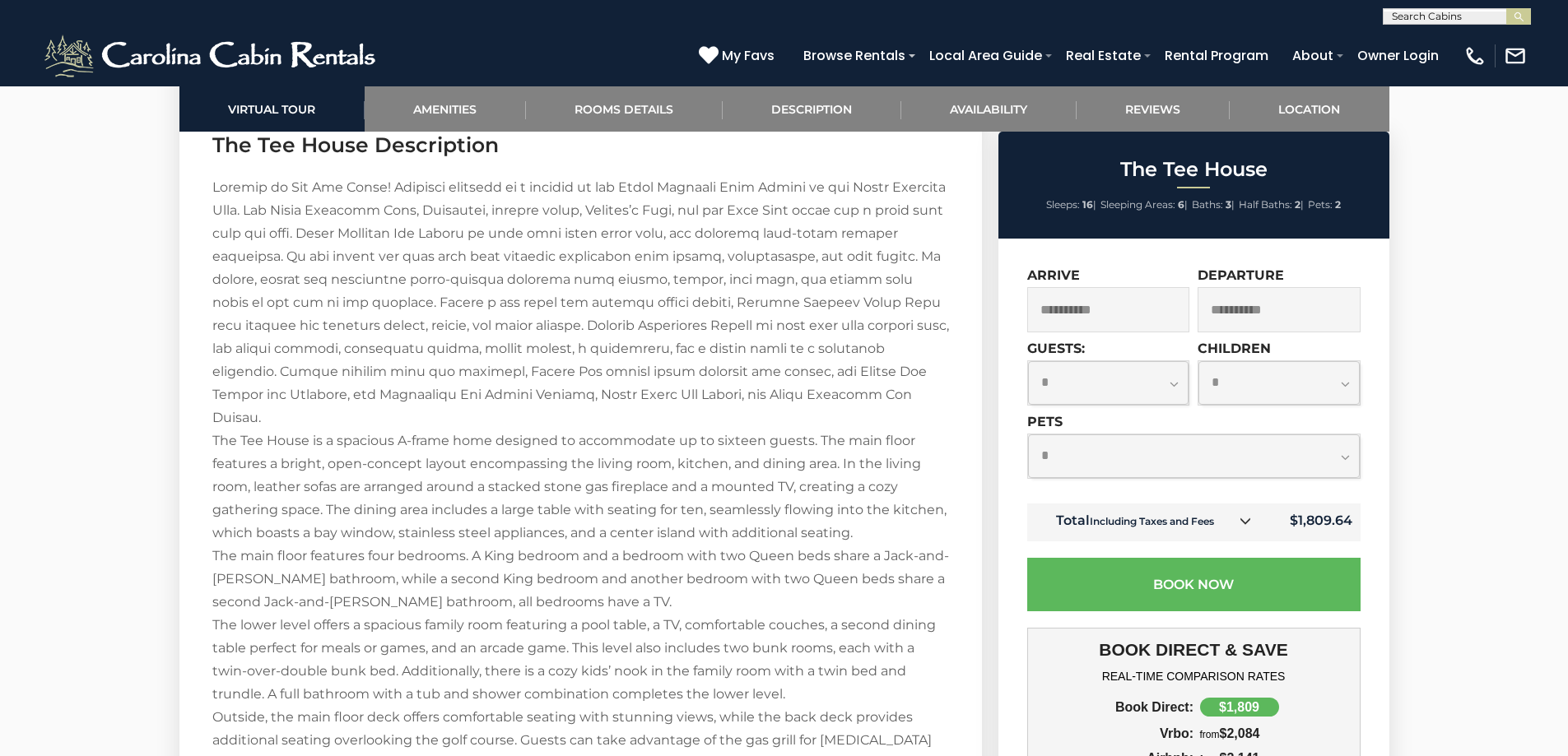
scroll to position [2387, 0]
